Goal: Use online tool/utility: Utilize a website feature to perform a specific function

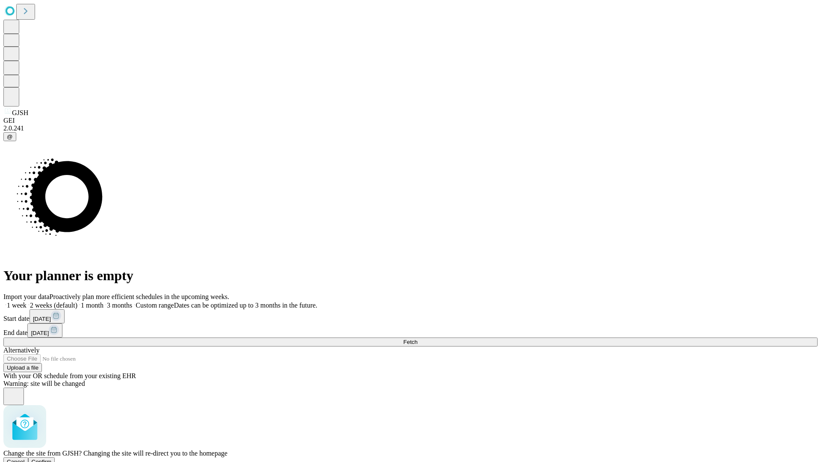
click at [52, 458] on span "Confirm" at bounding box center [42, 461] width 20 height 6
click at [27, 301] on label "1 week" at bounding box center [14, 304] width 23 height 7
click at [417, 339] on span "Fetch" at bounding box center [410, 342] width 14 height 6
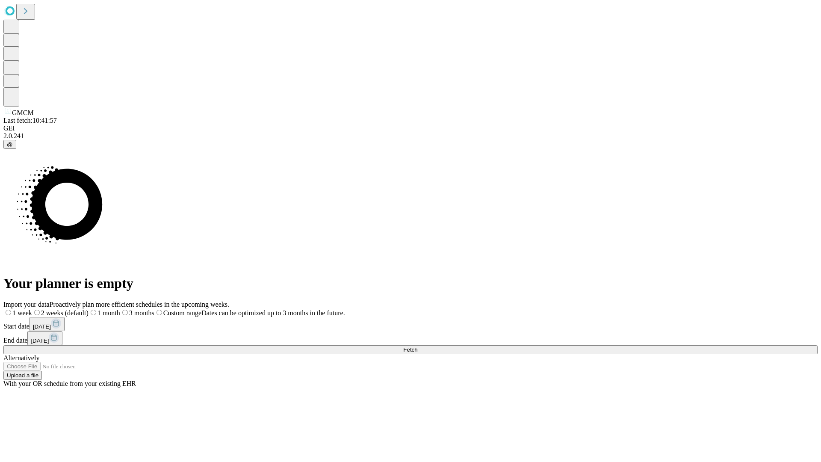
click at [32, 309] on label "1 week" at bounding box center [17, 312] width 29 height 7
click at [417, 346] on span "Fetch" at bounding box center [410, 349] width 14 height 6
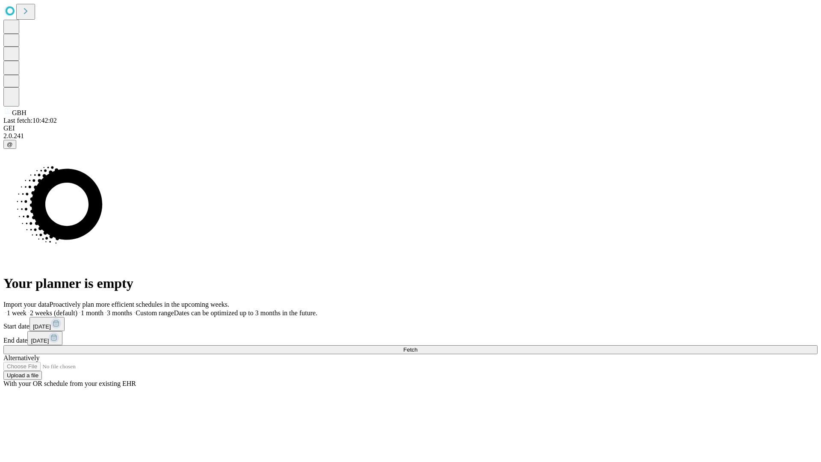
click at [27, 309] on label "1 week" at bounding box center [14, 312] width 23 height 7
click at [417, 346] on span "Fetch" at bounding box center [410, 349] width 14 height 6
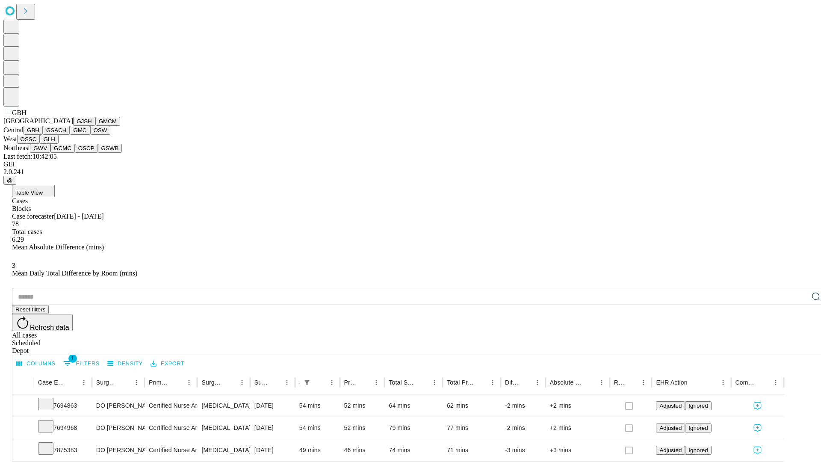
click at [66, 135] on button "GSACH" at bounding box center [56, 130] width 27 height 9
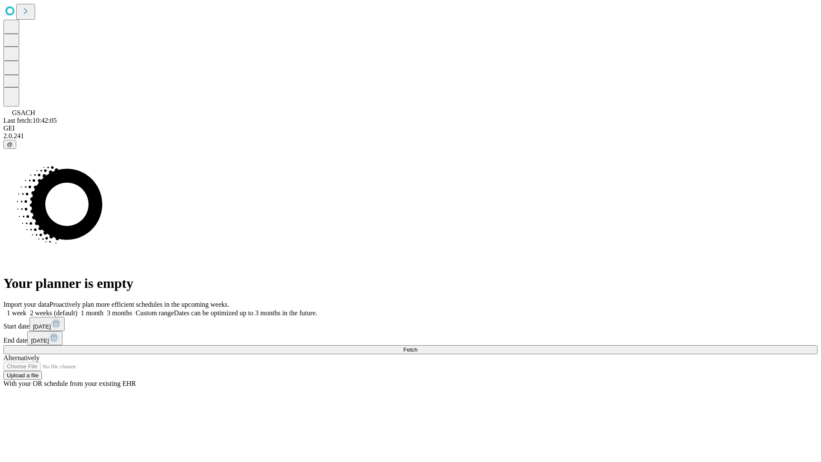
click at [27, 309] on label "1 week" at bounding box center [14, 312] width 23 height 7
click at [417, 346] on span "Fetch" at bounding box center [410, 349] width 14 height 6
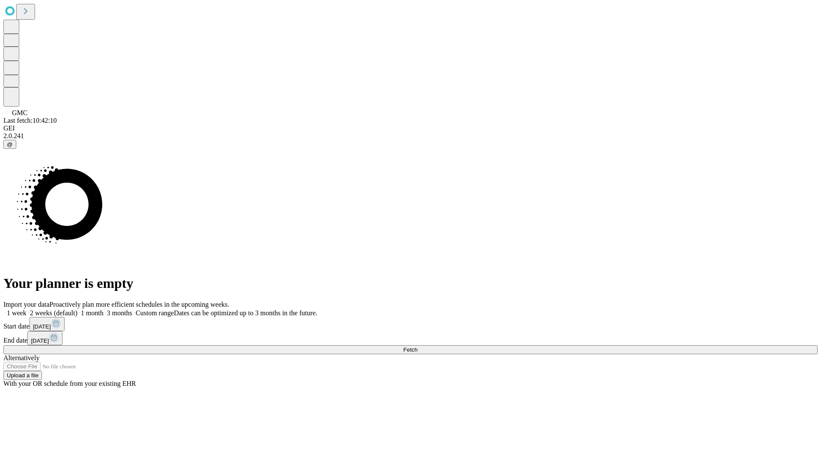
click at [27, 309] on label "1 week" at bounding box center [14, 312] width 23 height 7
click at [417, 346] on span "Fetch" at bounding box center [410, 349] width 14 height 6
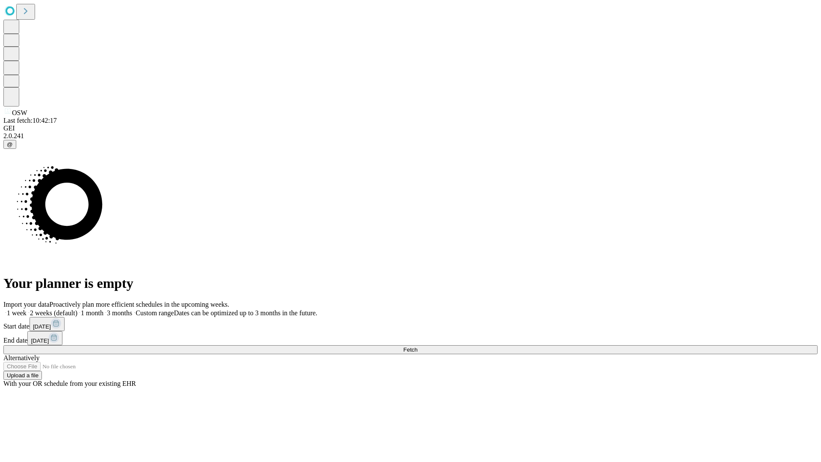
click at [27, 309] on label "1 week" at bounding box center [14, 312] width 23 height 7
click at [417, 346] on span "Fetch" at bounding box center [410, 349] width 14 height 6
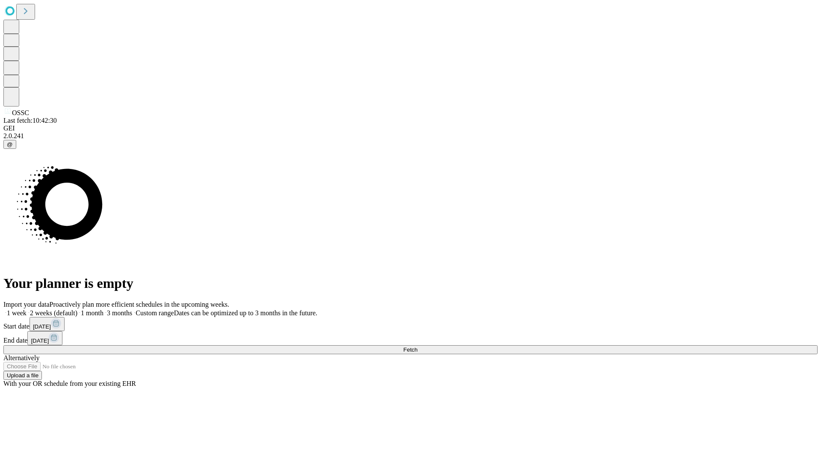
click at [27, 309] on label "1 week" at bounding box center [14, 312] width 23 height 7
click at [417, 346] on span "Fetch" at bounding box center [410, 349] width 14 height 6
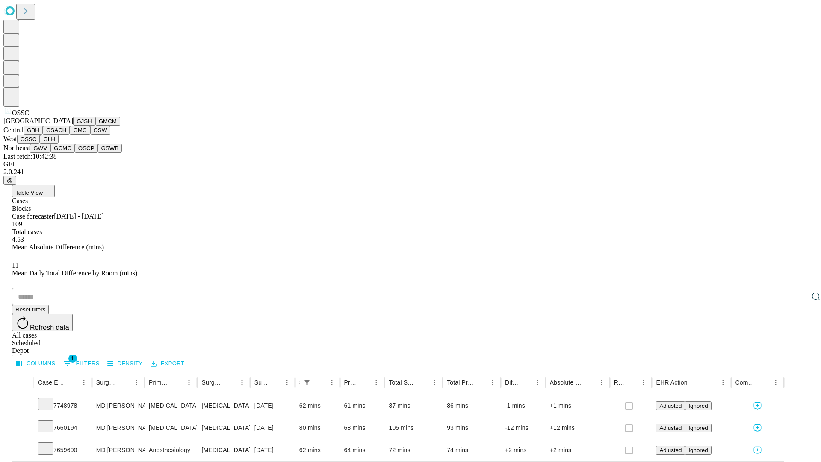
click at [58, 144] on button "GLH" at bounding box center [49, 139] width 18 height 9
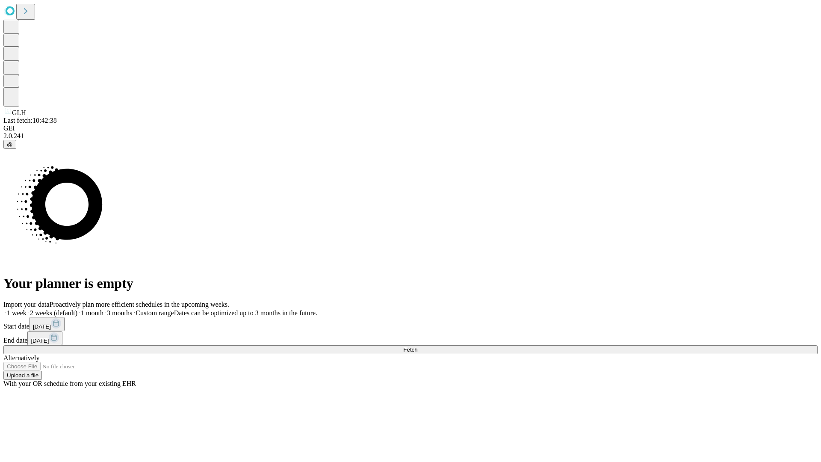
click at [27, 309] on label "1 week" at bounding box center [14, 312] width 23 height 7
click at [417, 346] on span "Fetch" at bounding box center [410, 349] width 14 height 6
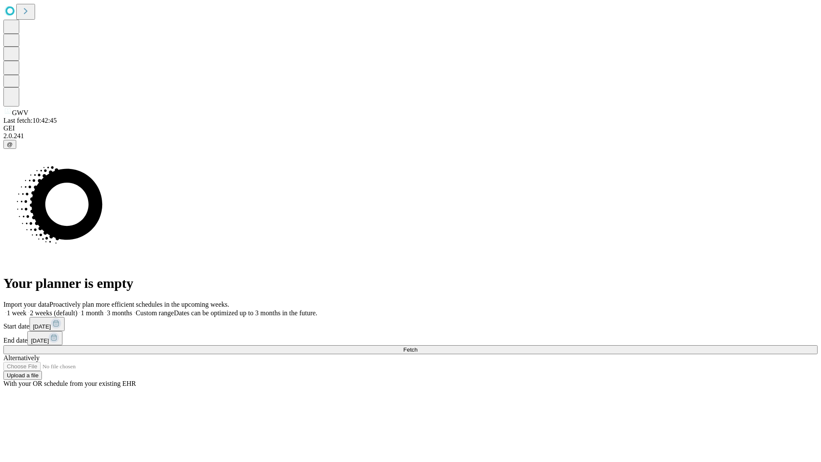
click at [27, 309] on label "1 week" at bounding box center [14, 312] width 23 height 7
click at [417, 346] on span "Fetch" at bounding box center [410, 349] width 14 height 6
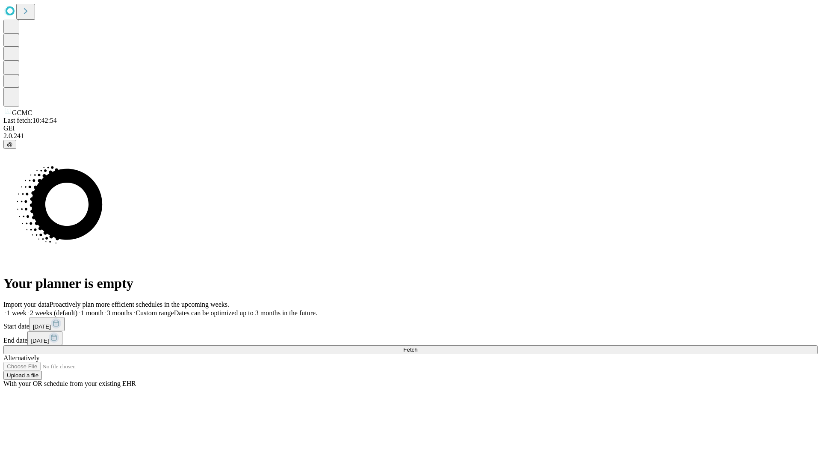
click at [27, 309] on label "1 week" at bounding box center [14, 312] width 23 height 7
click at [417, 346] on span "Fetch" at bounding box center [410, 349] width 14 height 6
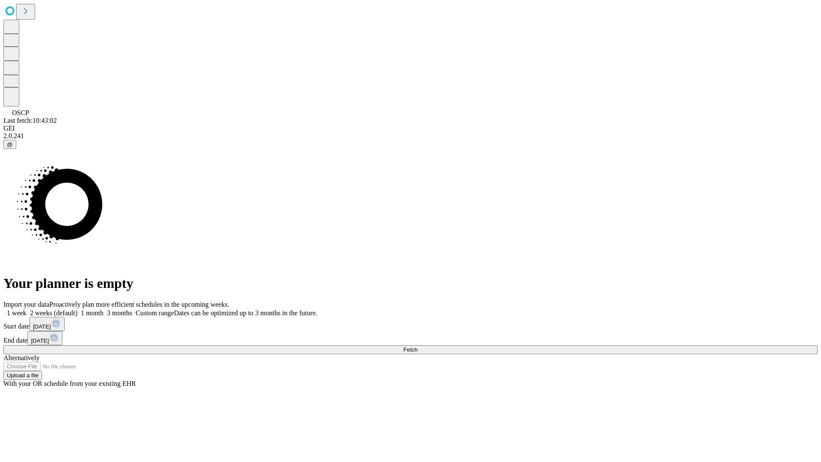
click at [27, 309] on label "1 week" at bounding box center [14, 312] width 23 height 7
click at [417, 346] on span "Fetch" at bounding box center [410, 349] width 14 height 6
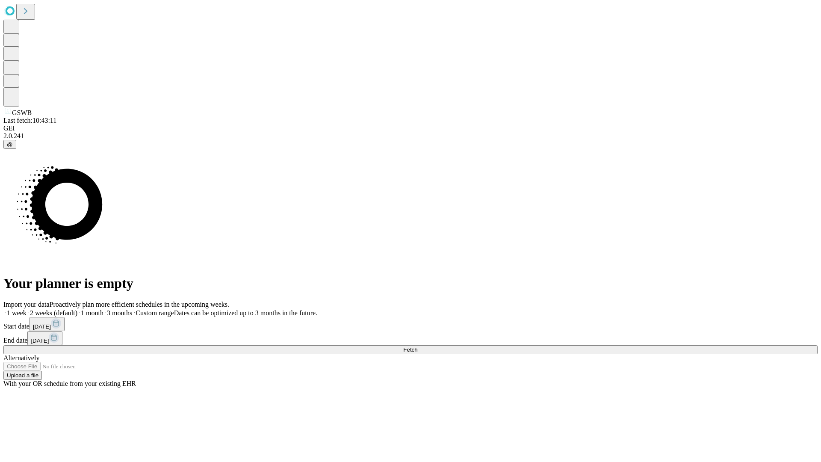
click at [27, 309] on label "1 week" at bounding box center [14, 312] width 23 height 7
click at [417, 346] on span "Fetch" at bounding box center [410, 349] width 14 height 6
